Goal: Find specific page/section

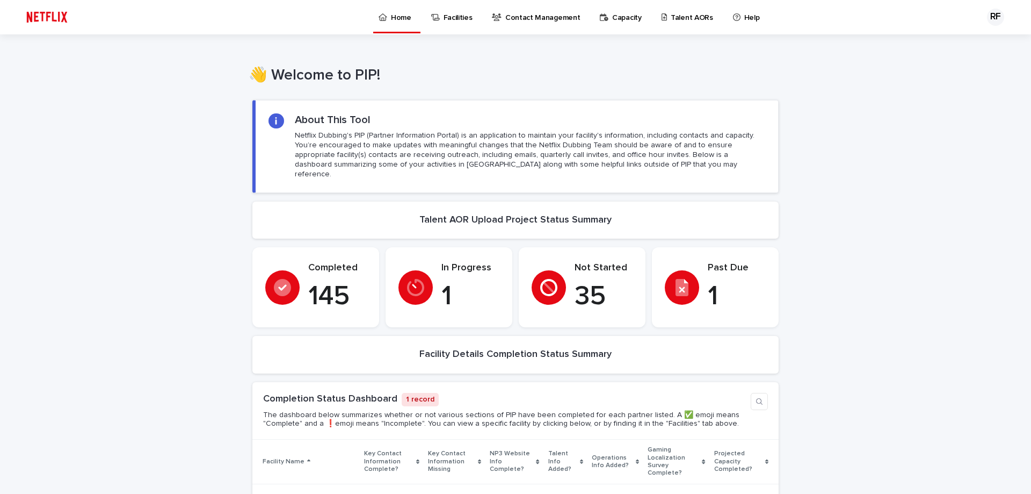
click at [695, 11] on p "Talent AORs" at bounding box center [692, 11] width 42 height 23
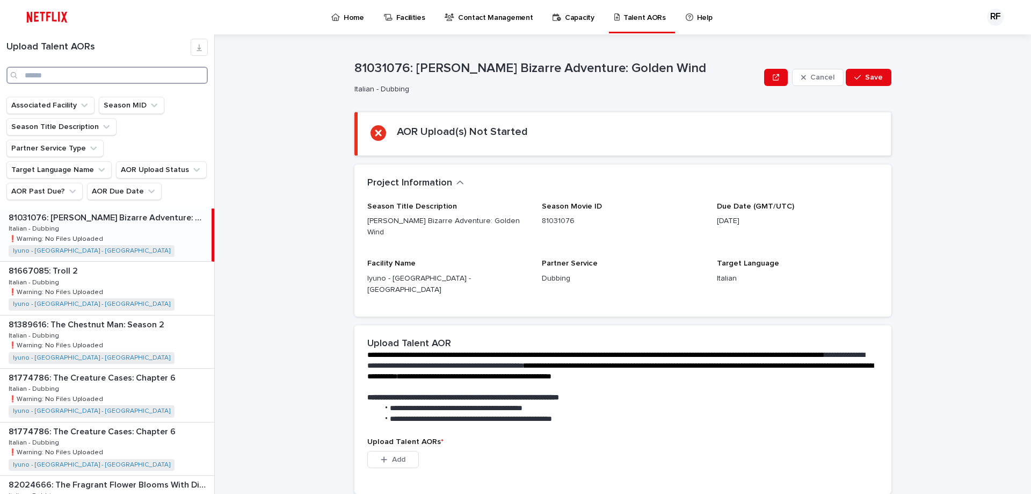
click at [111, 75] on input "Search" at bounding box center [106, 75] width 201 height 17
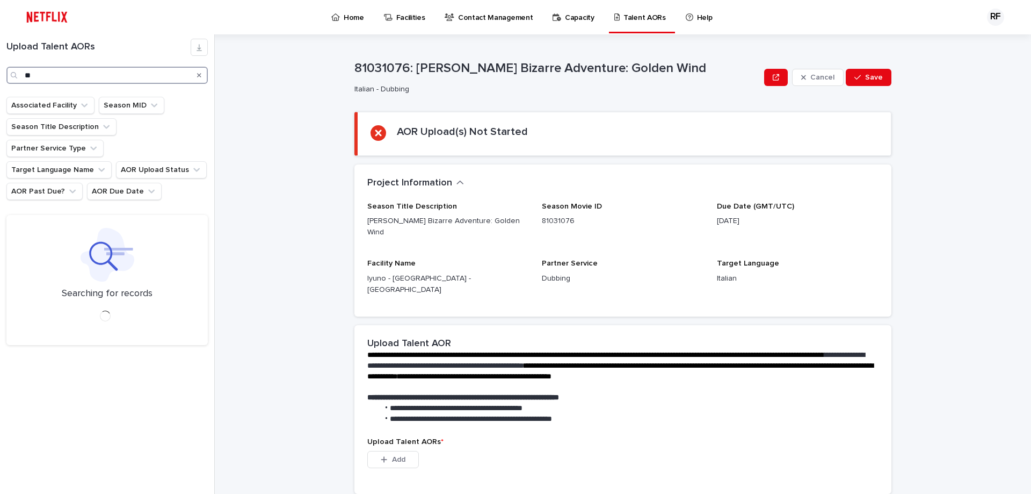
type input "*"
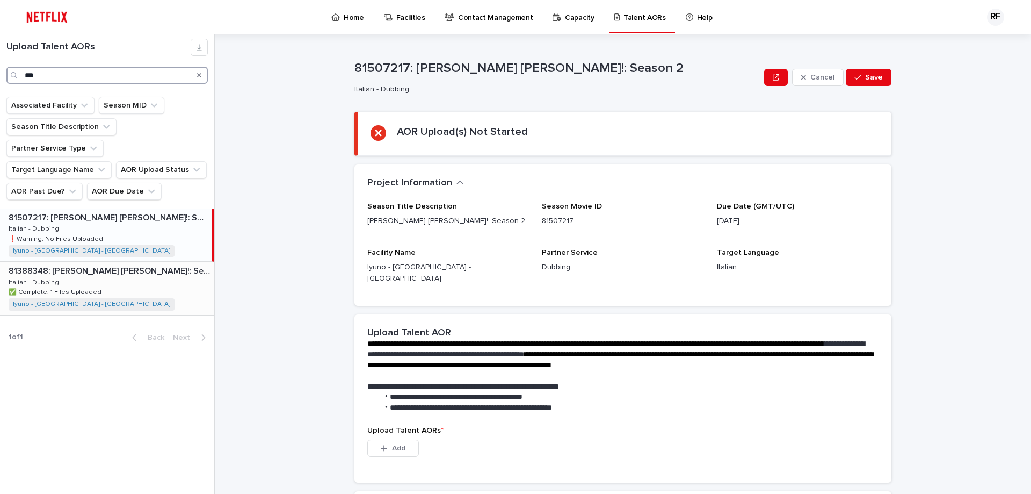
type input "***"
click at [113, 269] on div "81388348: [PERSON_NAME] [PERSON_NAME]!: Season 1 81388348: [PERSON_NAME] [PERSO…" at bounding box center [107, 288] width 214 height 53
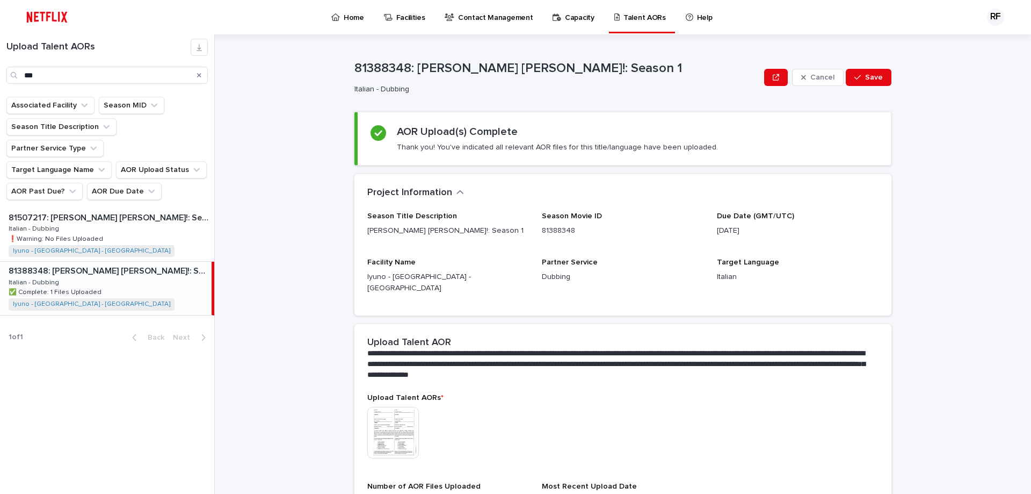
scroll to position [119, 0]
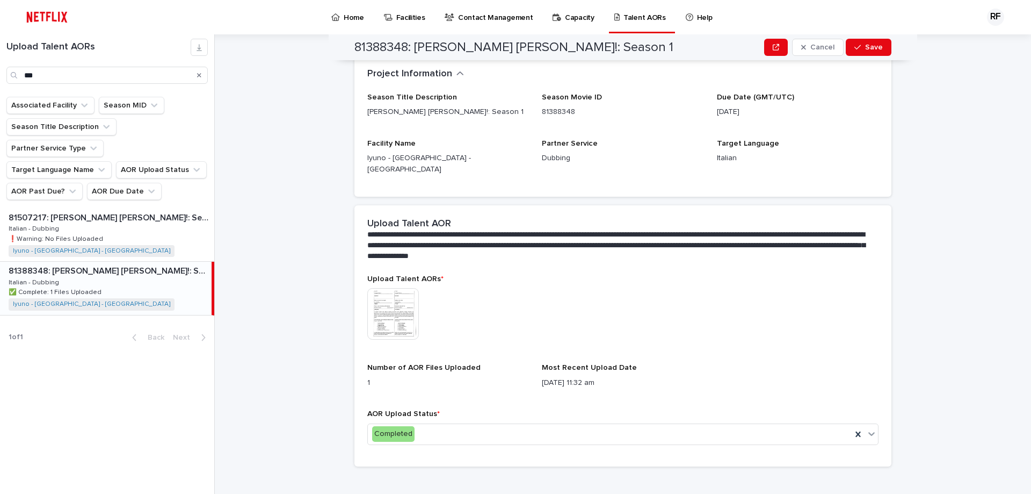
drag, startPoint x: 546, startPoint y: 356, endPoint x: 610, endPoint y: 373, distance: 66.7
click at [610, 373] on div "Most Recent Upload Date [DATE] 11:32 am" at bounding box center [623, 379] width 162 height 33
click at [583, 363] on div "Most Recent Upload Date [DATE] 11:32 am" at bounding box center [623, 379] width 162 height 33
